Goal: Information Seeking & Learning: Learn about a topic

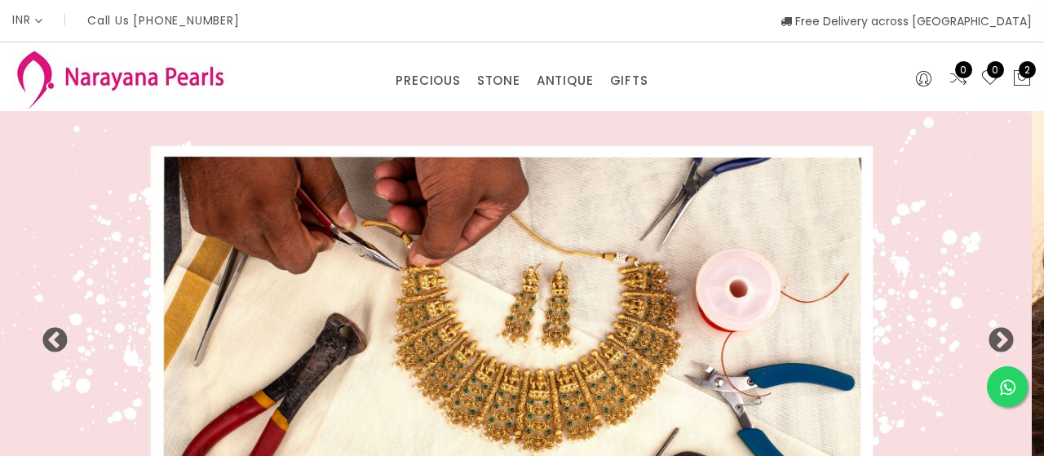
select select "INR"
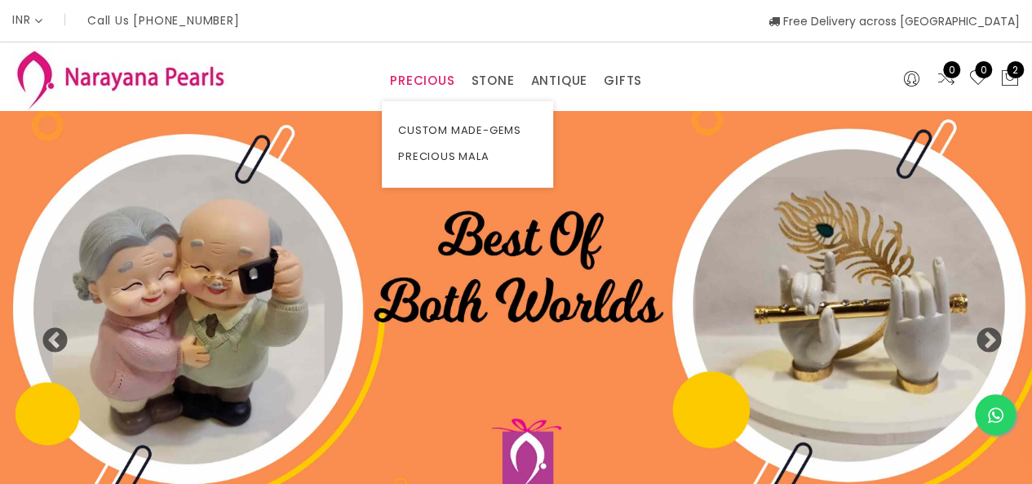
click at [406, 87] on link "PRECIOUS" at bounding box center [422, 81] width 64 height 24
click at [415, 157] on link "PRECIOUS MALA" at bounding box center [467, 157] width 139 height 26
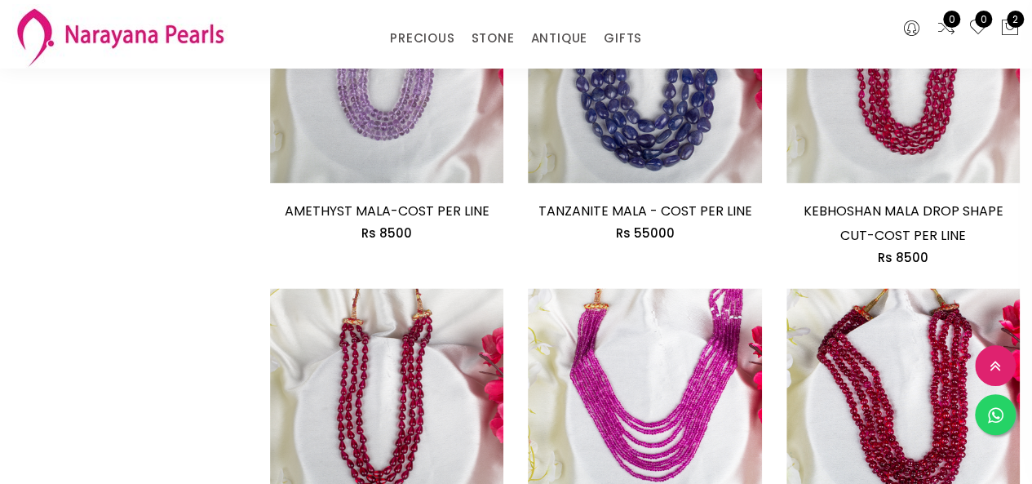
scroll to position [2284, 0]
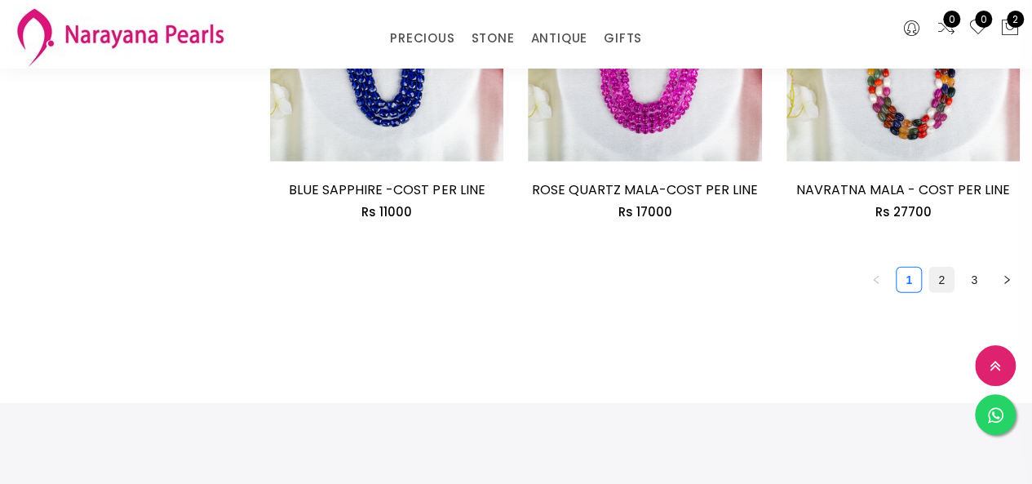
click at [946, 268] on link "2" at bounding box center [941, 280] width 24 height 24
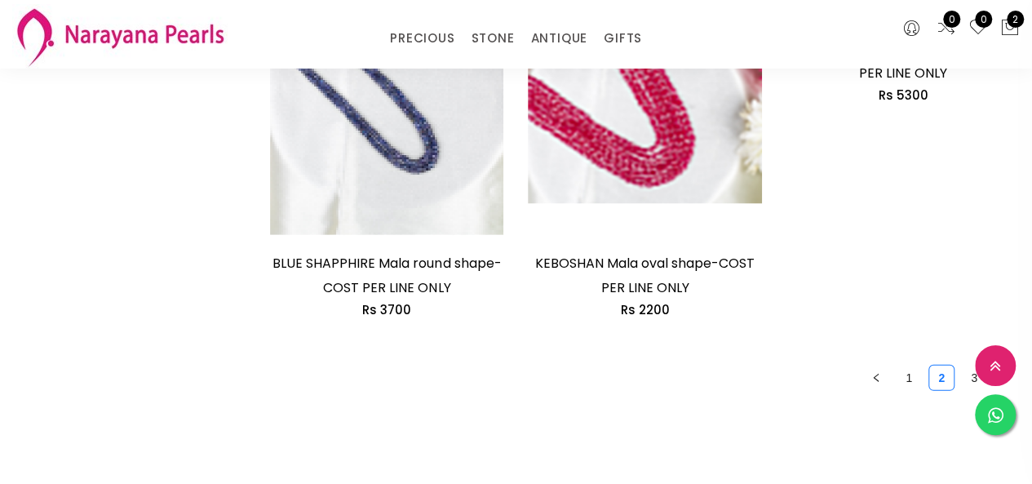
scroll to position [2366, 0]
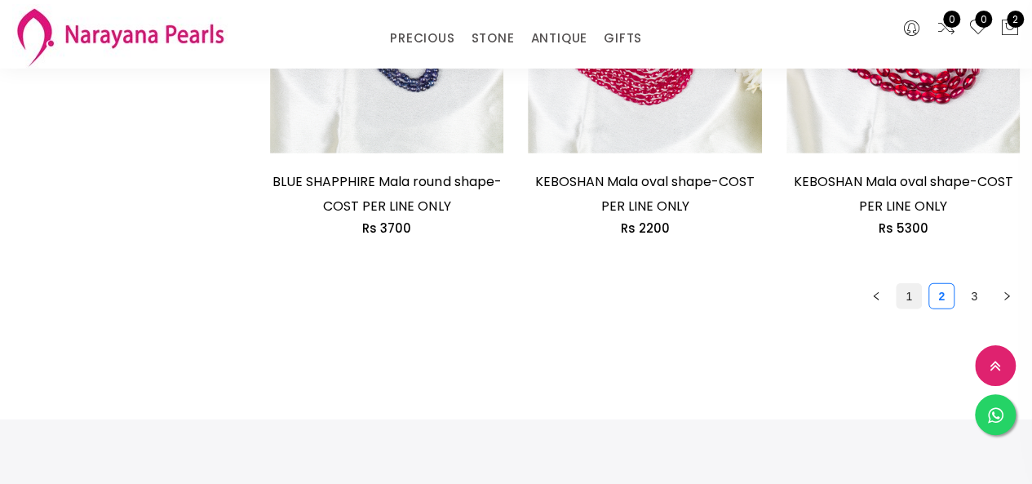
click at [914, 296] on link "1" at bounding box center [909, 296] width 24 height 24
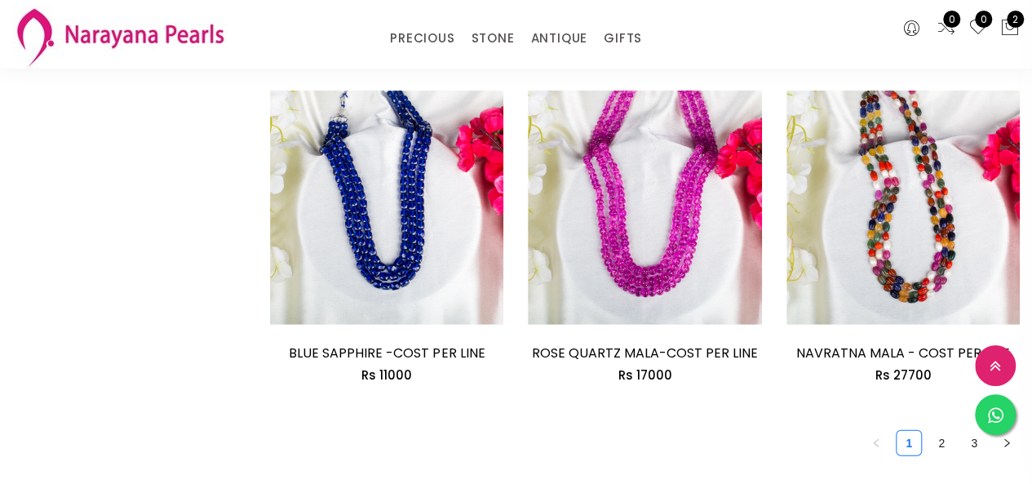
scroll to position [2284, 0]
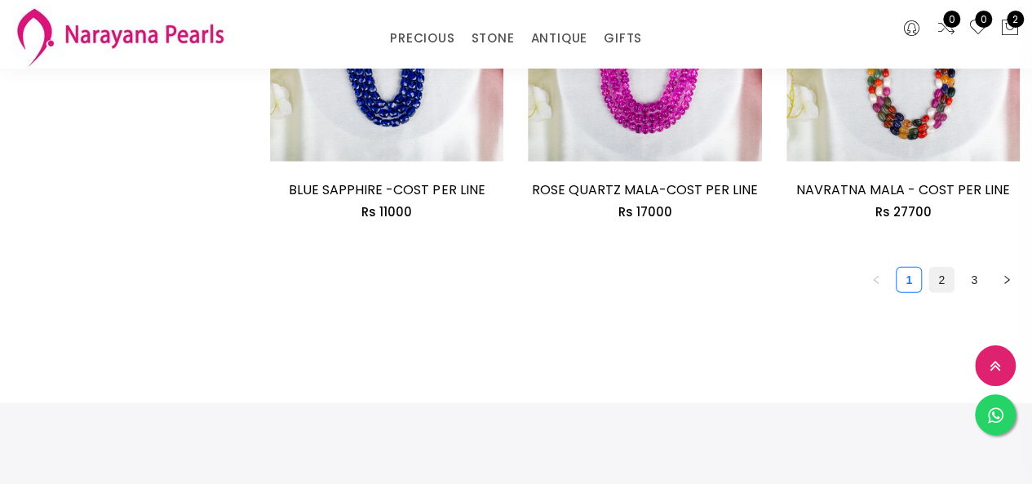
click at [933, 268] on link "2" at bounding box center [941, 280] width 24 height 24
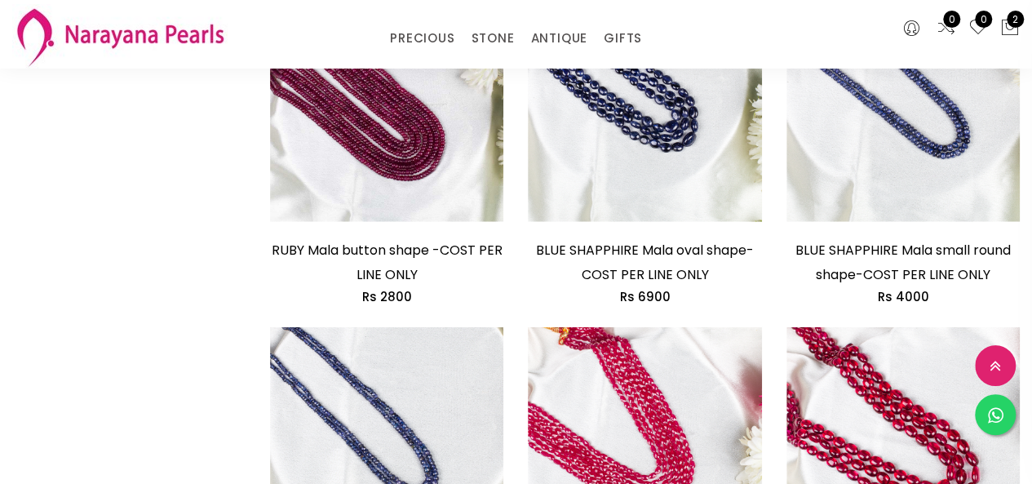
scroll to position [2366, 0]
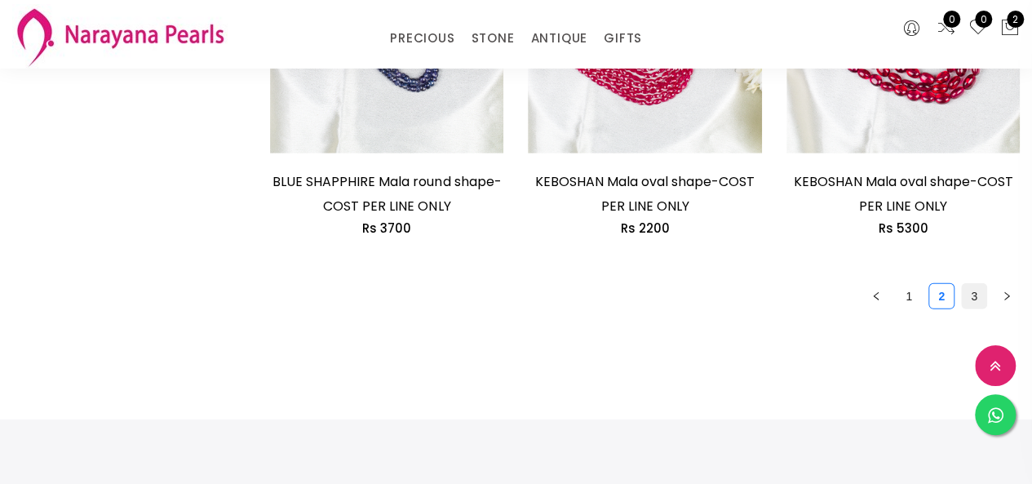
click at [972, 293] on link "3" at bounding box center [974, 296] width 24 height 24
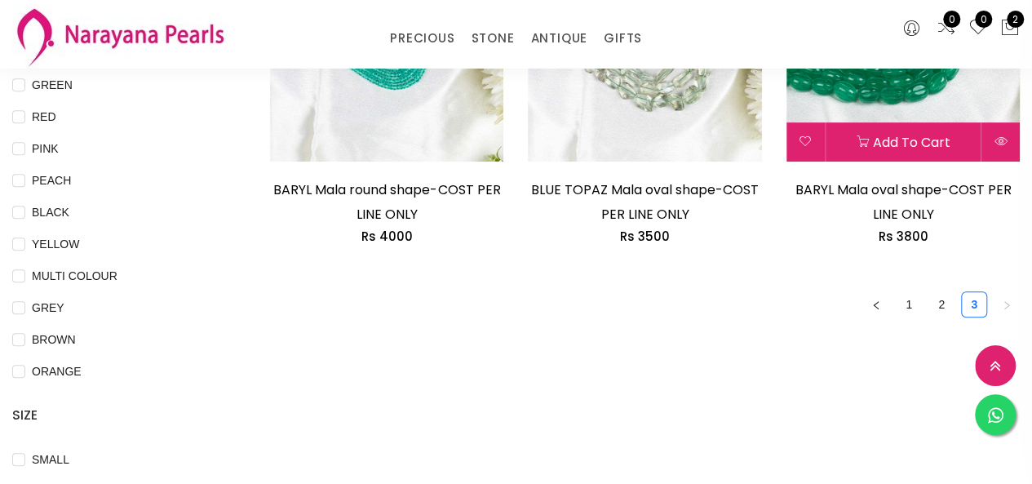
scroll to position [326, 0]
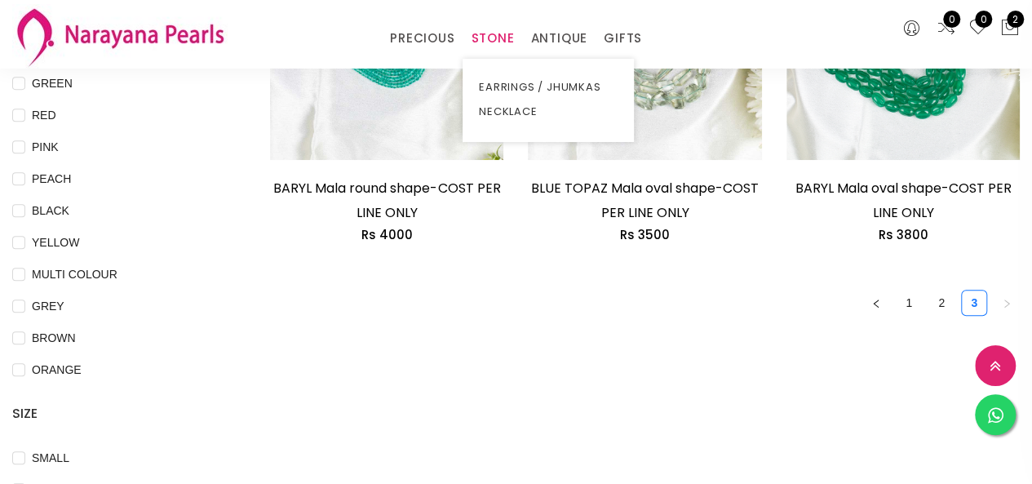
click at [486, 33] on link "STONE" at bounding box center [492, 38] width 43 height 24
click at [498, 108] on link "NECKLACE" at bounding box center [548, 112] width 139 height 24
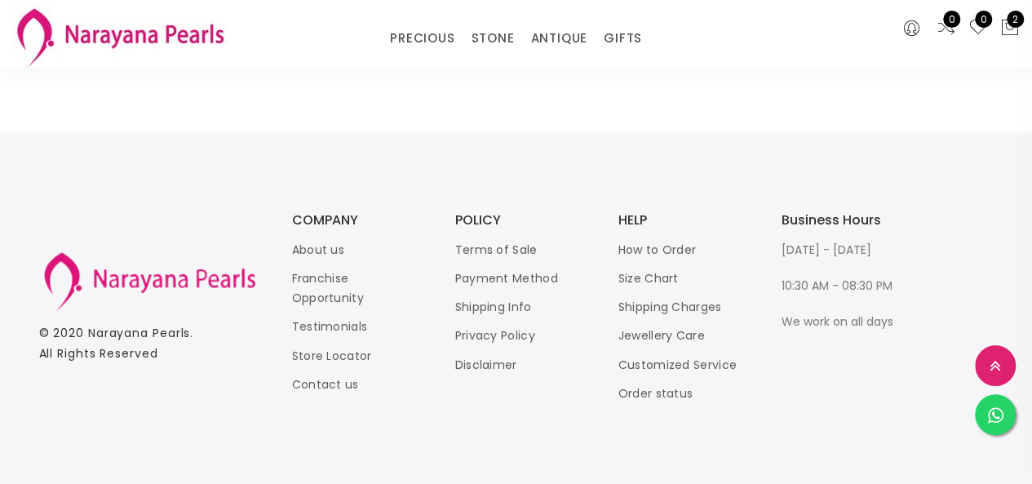
scroll to position [1142, 0]
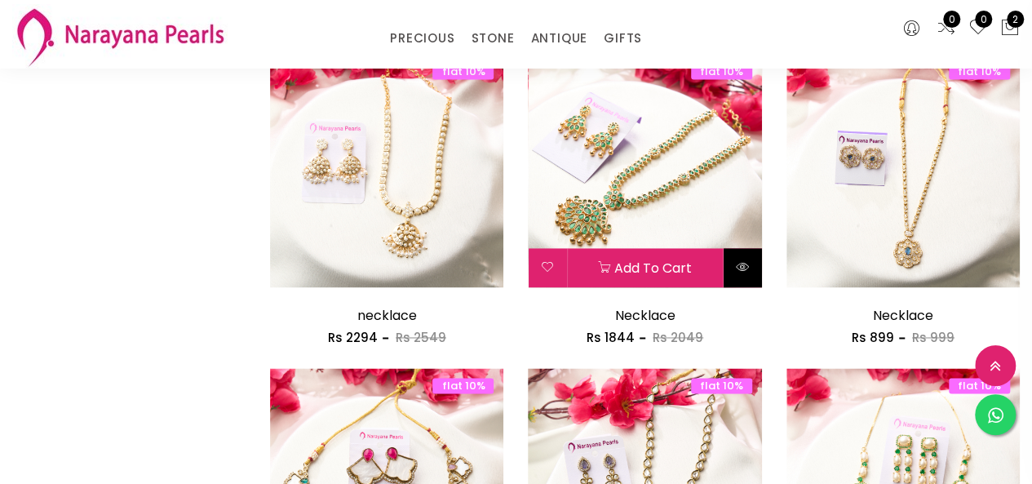
click at [729, 270] on button at bounding box center [743, 267] width 38 height 39
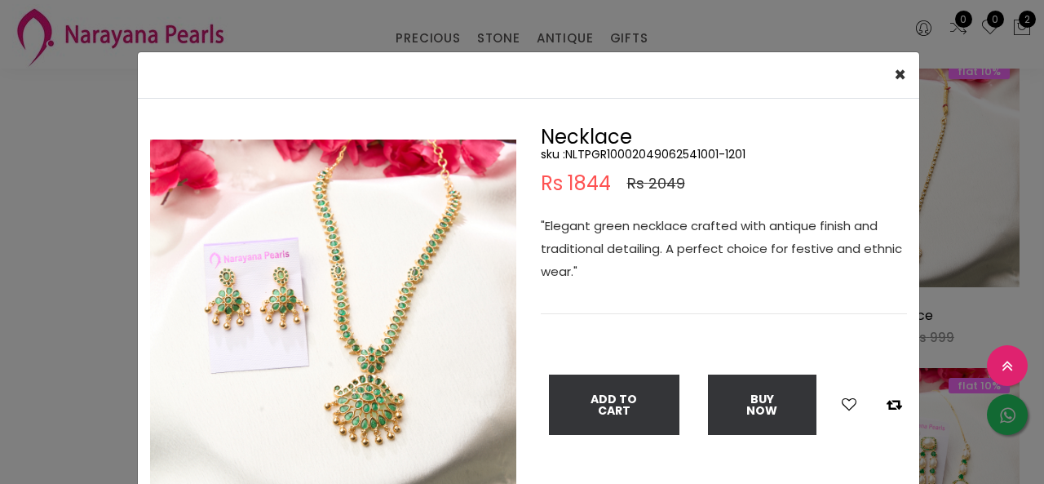
click at [77, 291] on div "× Close Double (click / press) on the image to zoom (in / out). Necklace sku : …" at bounding box center [522, 242] width 1044 height 484
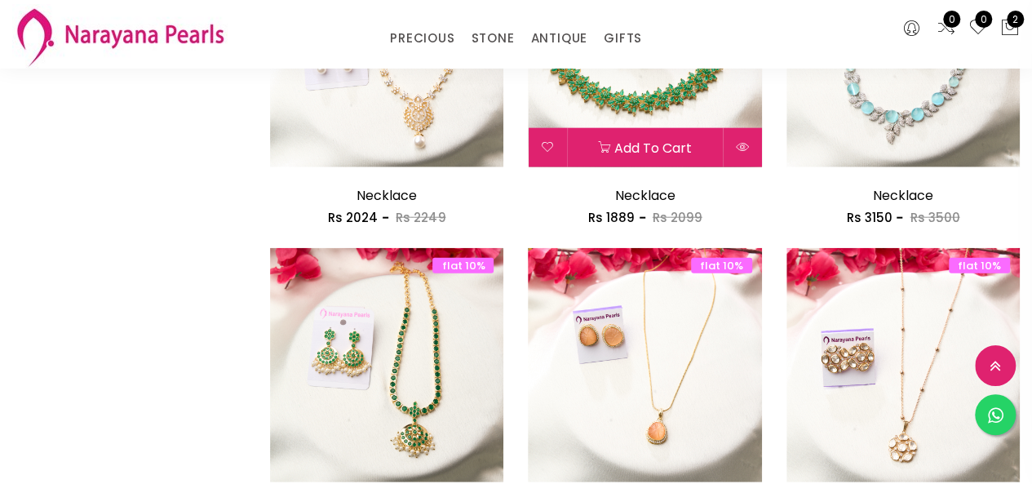
scroll to position [1876, 0]
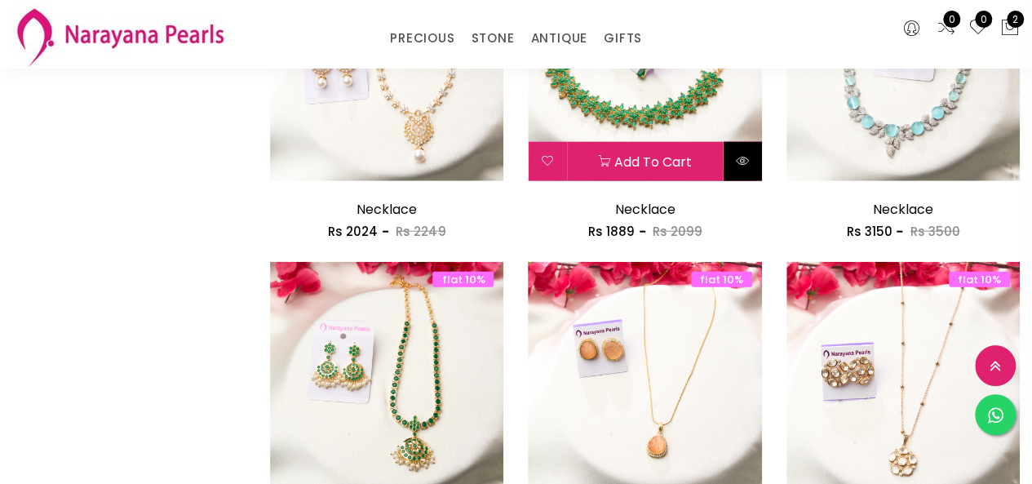
click at [729, 153] on button at bounding box center [743, 161] width 38 height 39
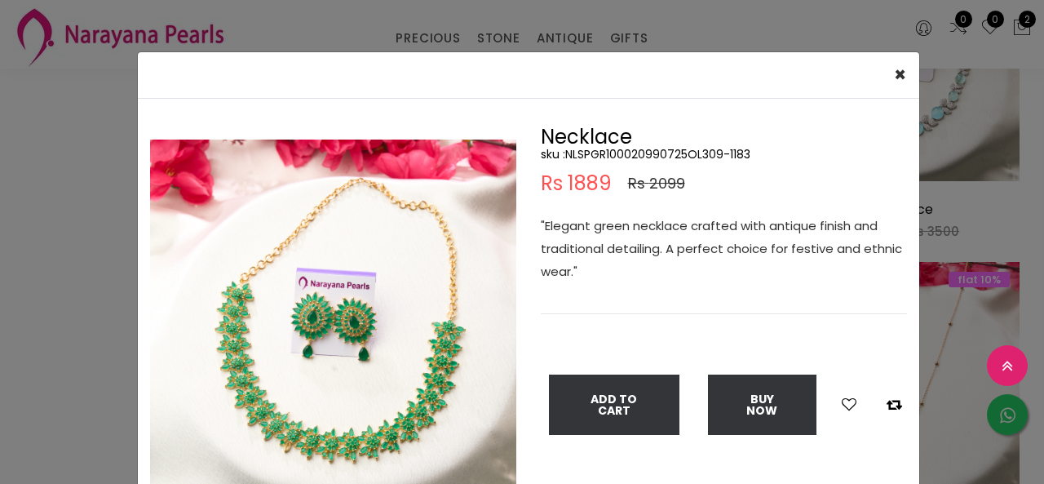
click at [55, 228] on div "× Close Double (click / press) on the image to zoom (in / out). Necklace sku : …" at bounding box center [522, 242] width 1044 height 484
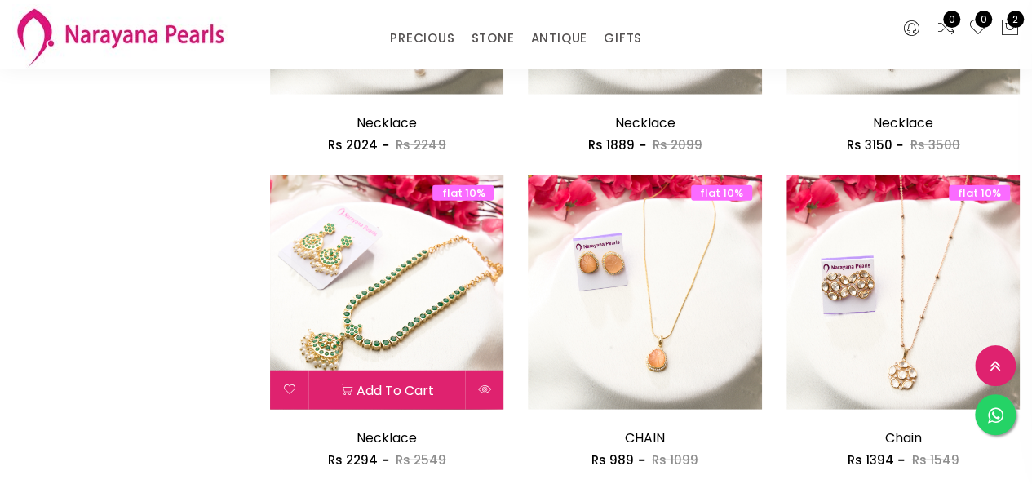
scroll to position [2040, 0]
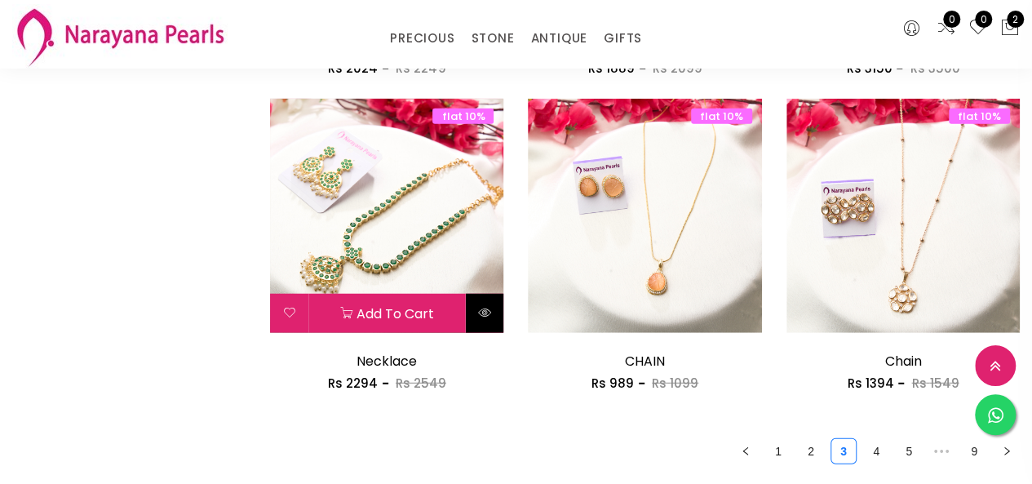
click at [476, 312] on button at bounding box center [484, 313] width 38 height 39
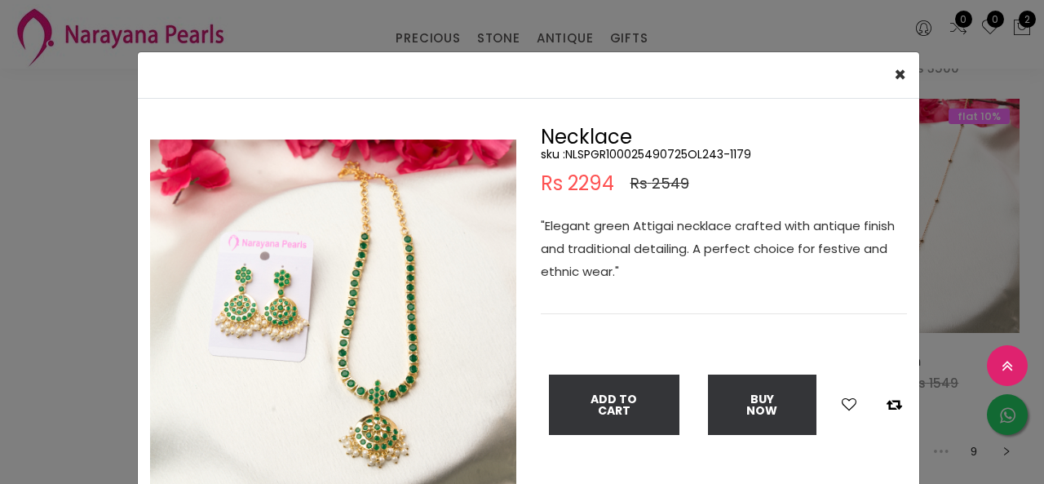
click at [49, 291] on div "× Close Double (click / press) on the image to zoom (in / out). Necklace sku : …" at bounding box center [522, 242] width 1044 height 484
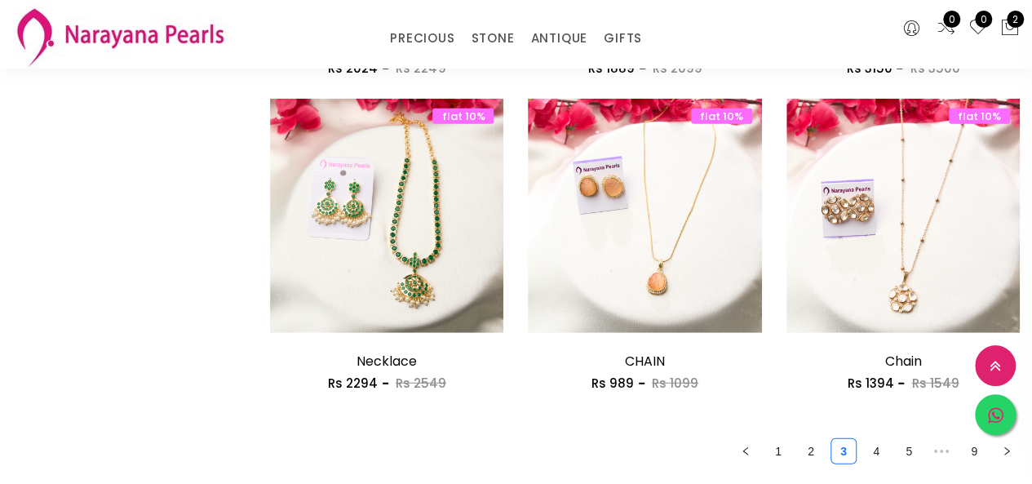
scroll to position [2203, 0]
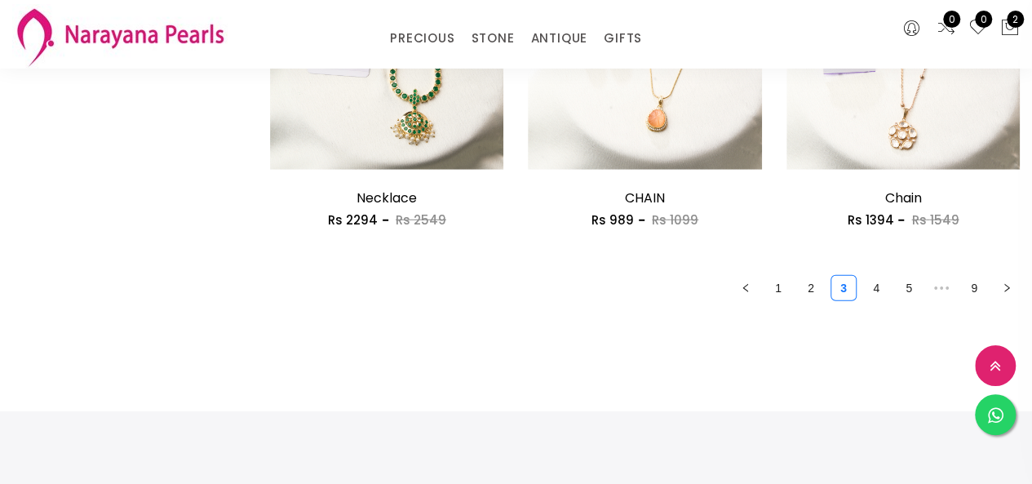
click at [880, 283] on link "4" at bounding box center [876, 288] width 24 height 24
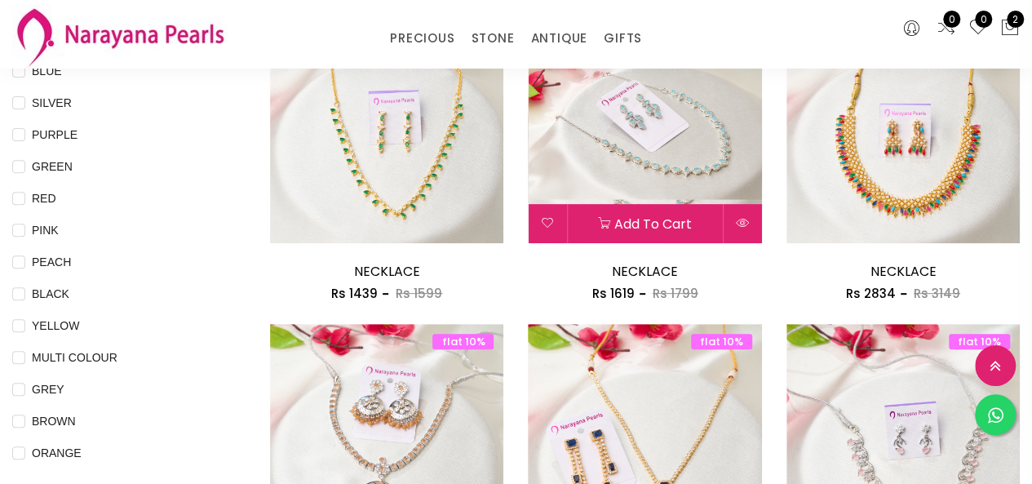
scroll to position [245, 0]
